Goal: Information Seeking & Learning: Learn about a topic

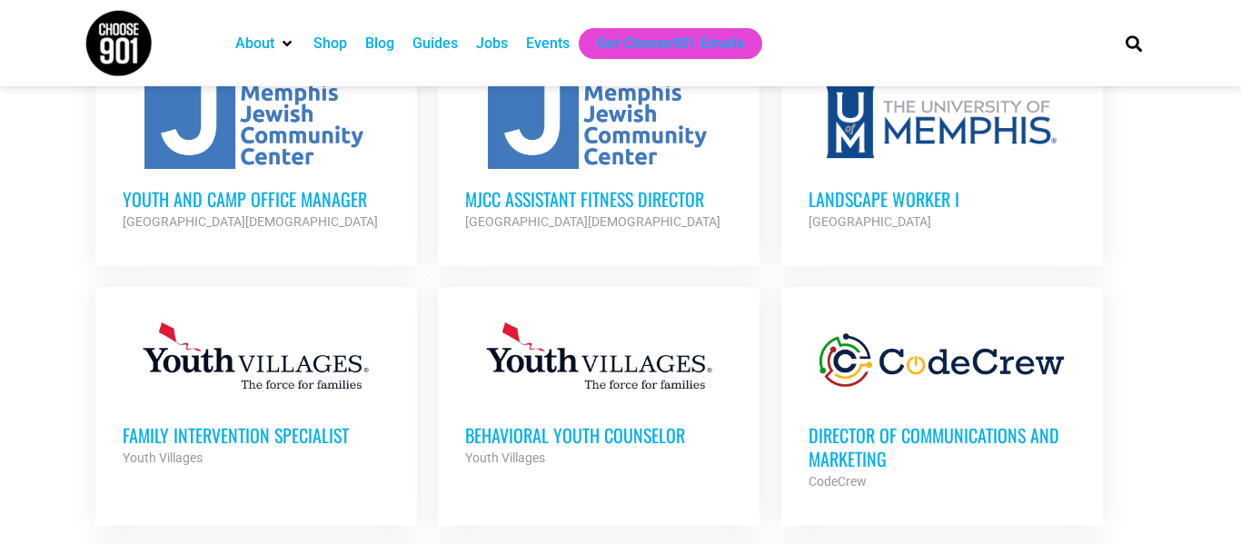
scroll to position [1054, 0]
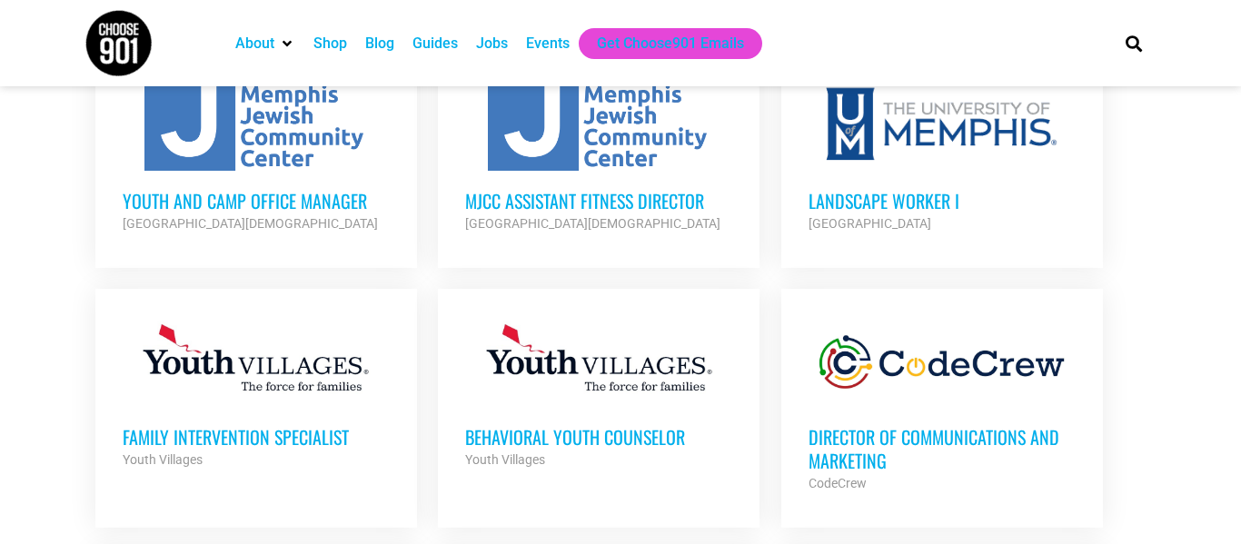
click at [930, 333] on div at bounding box center [942, 361] width 267 height 91
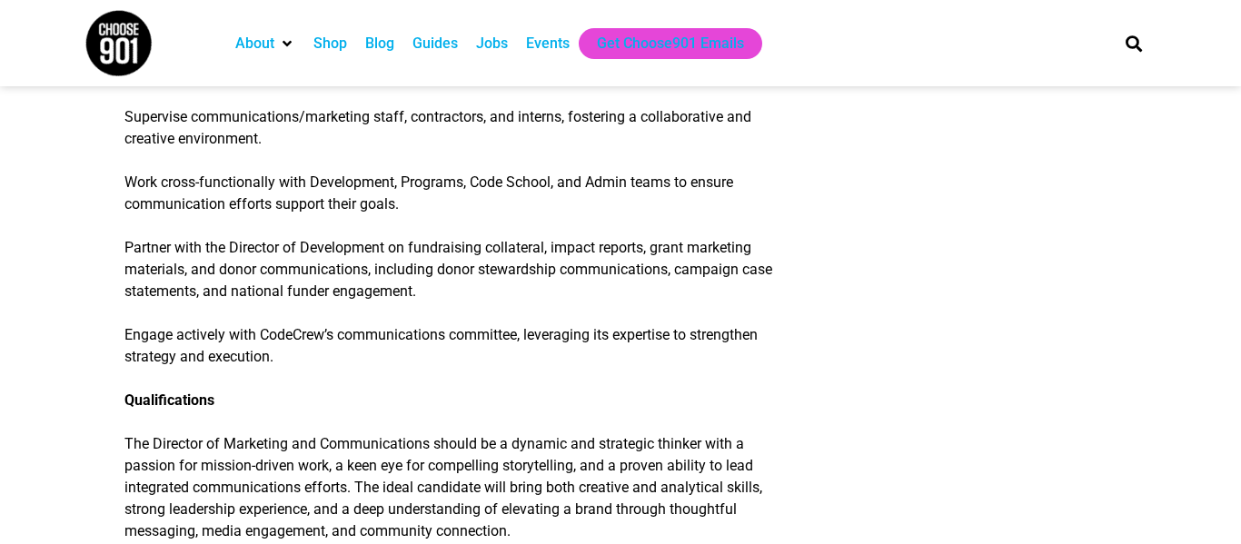
scroll to position [1702, 0]
